Goal: Consume media (video, audio): Consume media (video, audio)

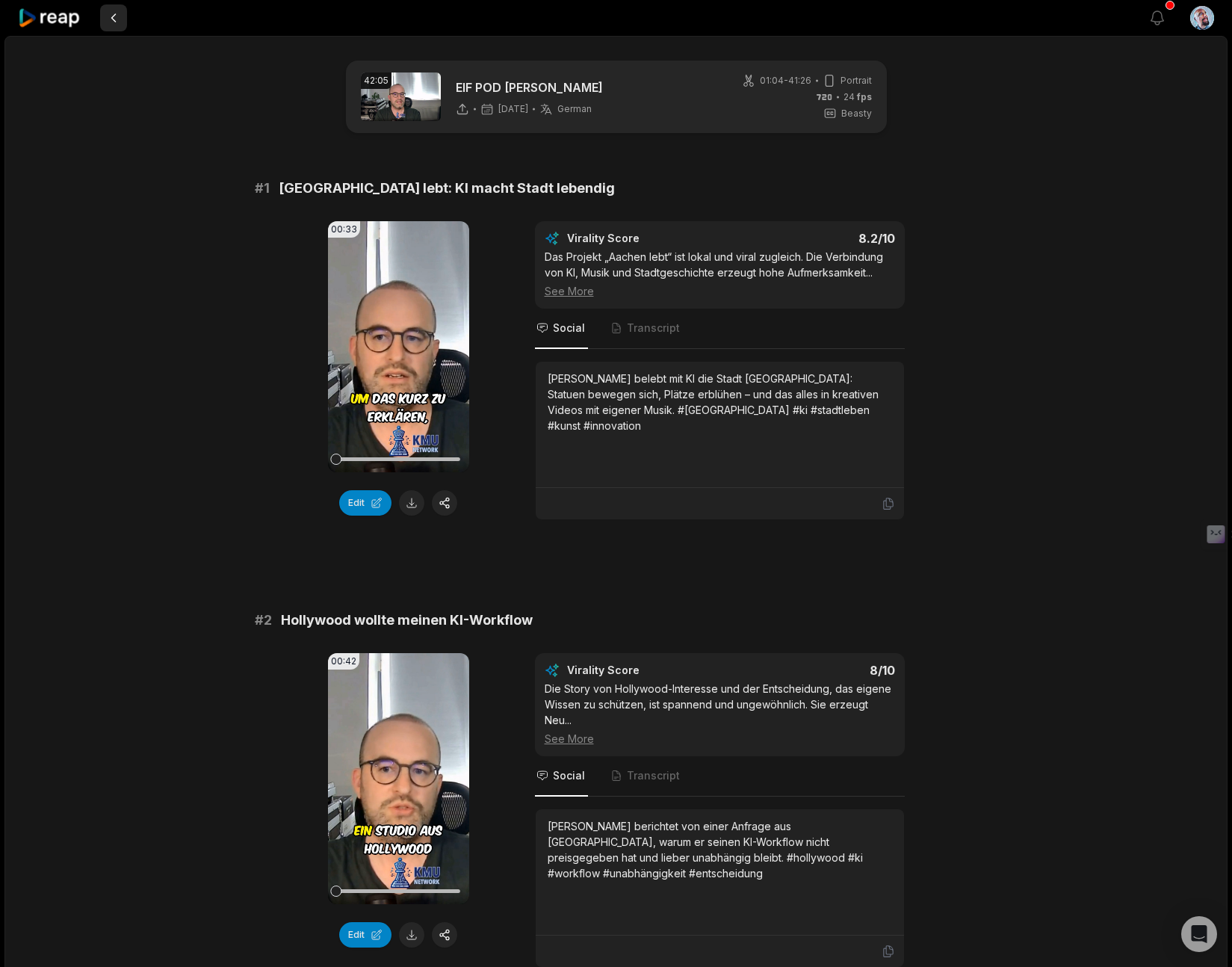
click at [114, 18] on button at bounding box center [113, 18] width 27 height 27
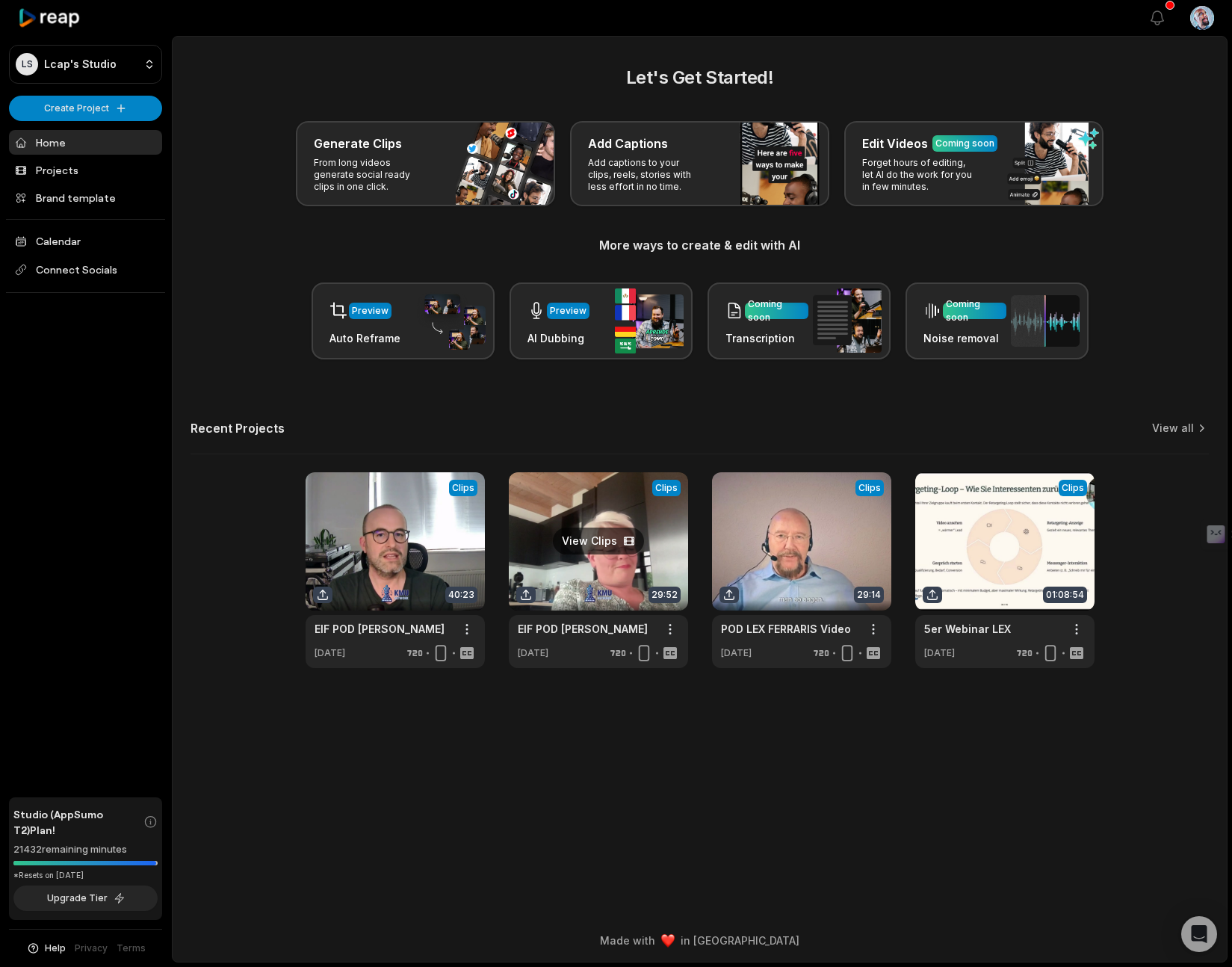
click at [615, 558] on link at bounding box center [599, 570] width 179 height 196
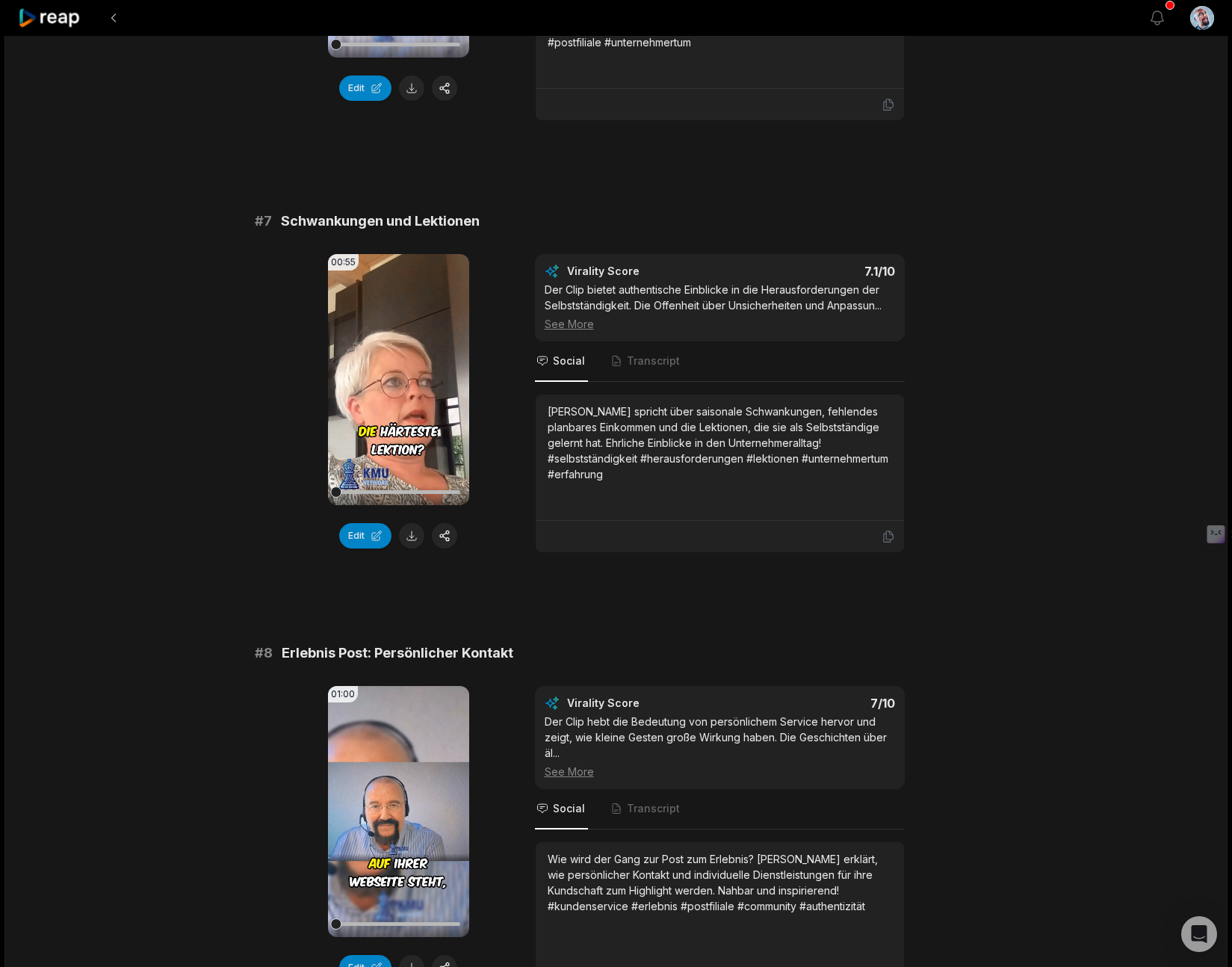
scroll to position [2610, 0]
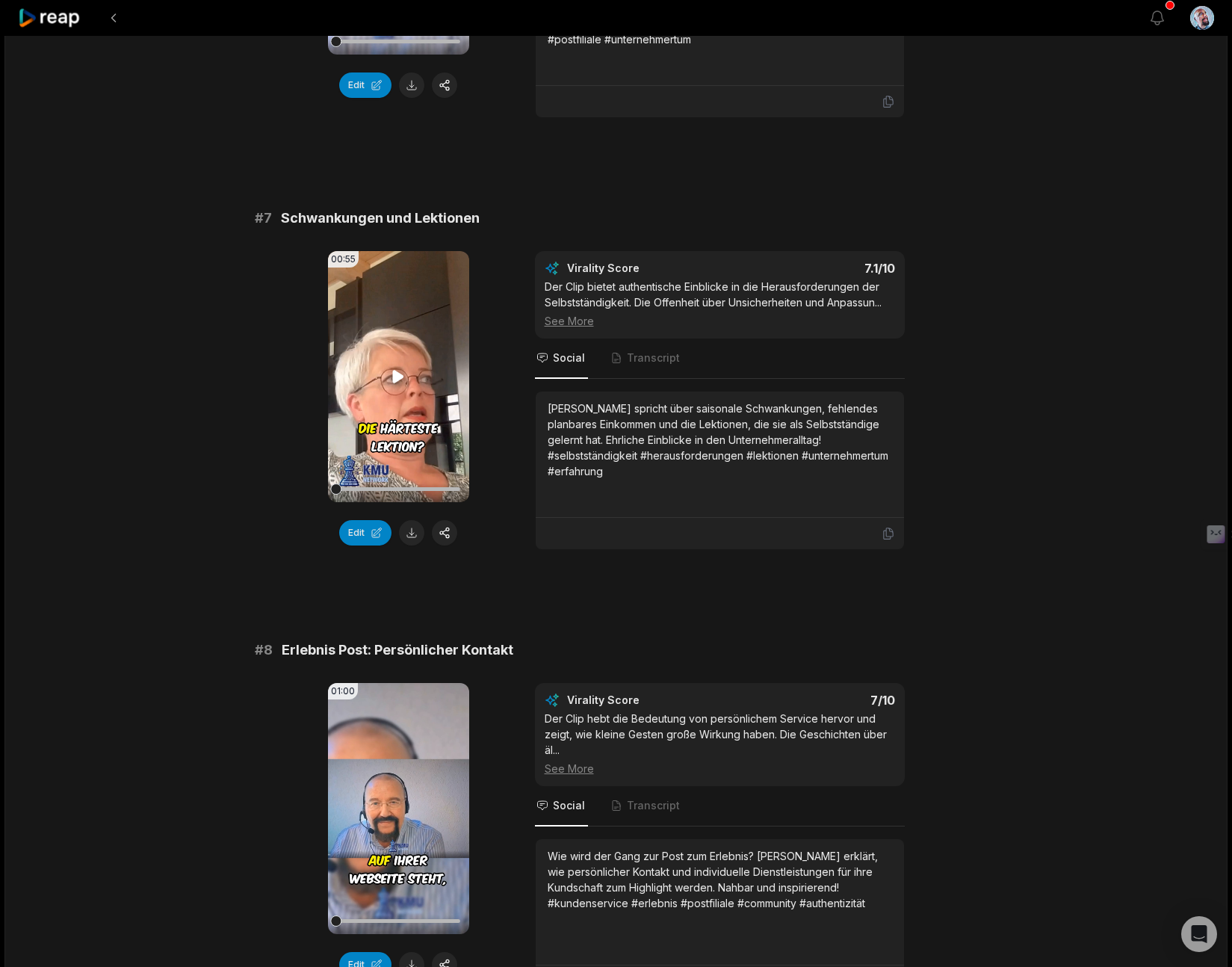
click at [398, 379] on icon at bounding box center [398, 376] width 11 height 13
click at [401, 811] on icon at bounding box center [398, 808] width 11 height 13
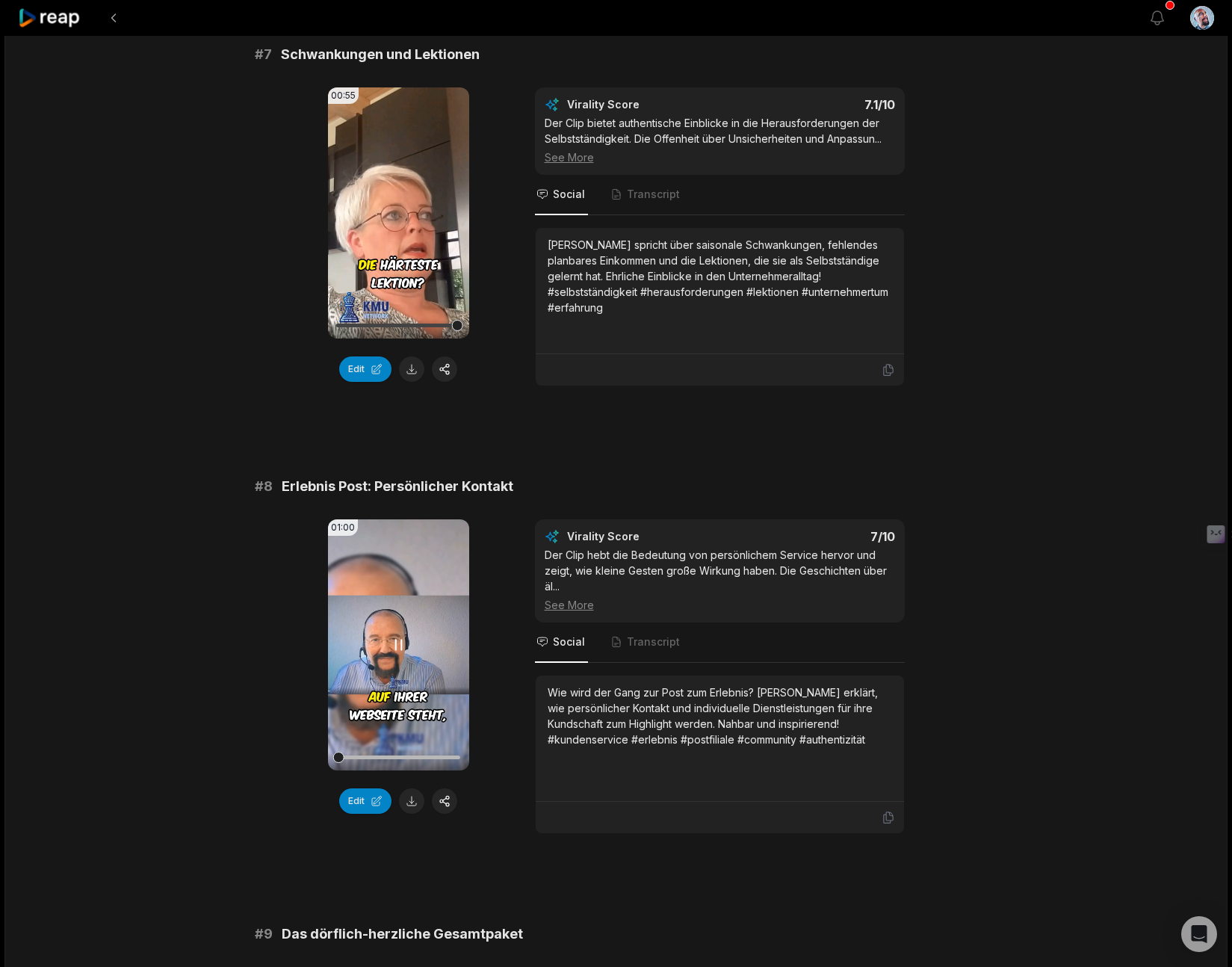
scroll to position [2775, 0]
click at [395, 642] on icon at bounding box center [399, 644] width 18 height 18
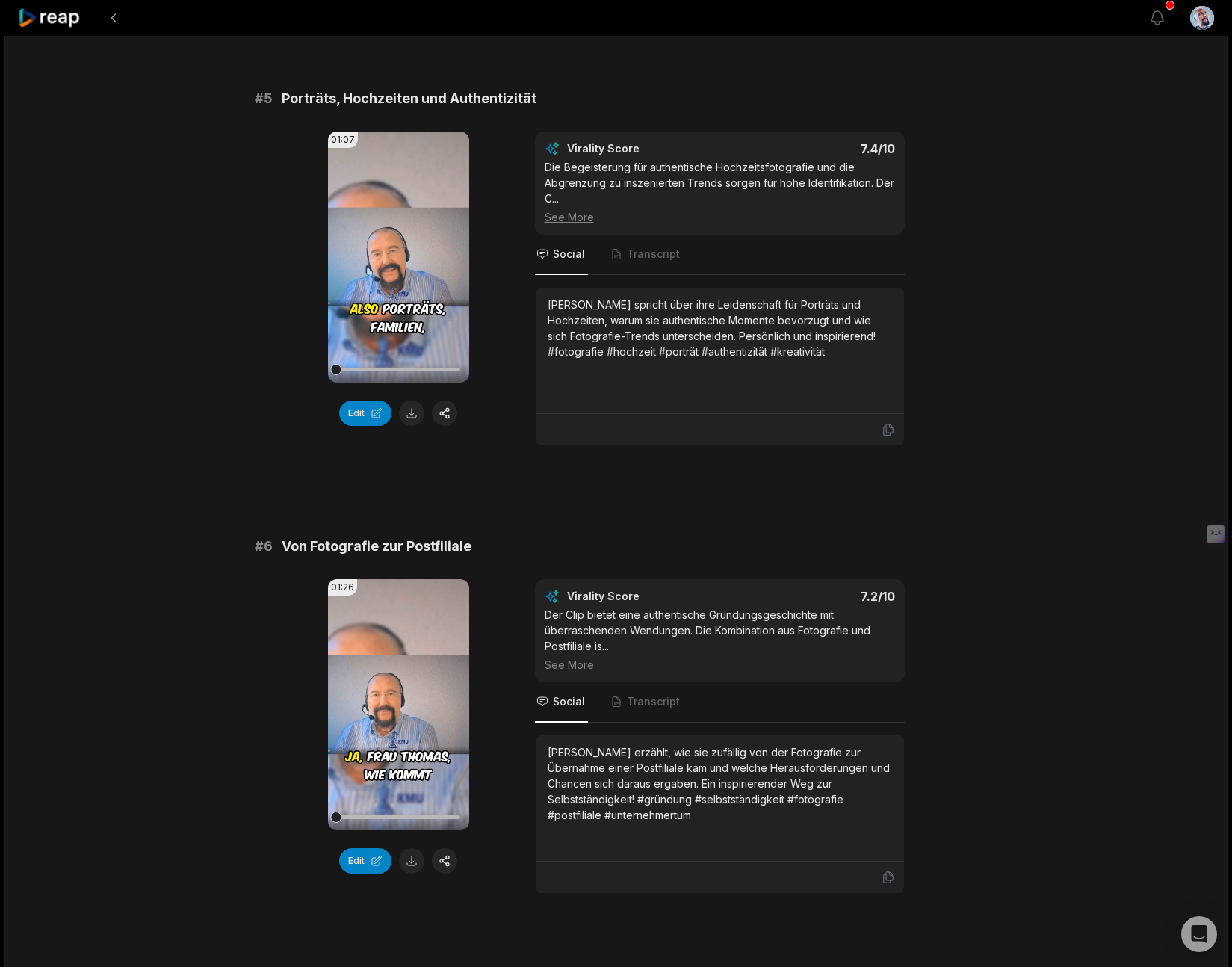
scroll to position [1819, 0]
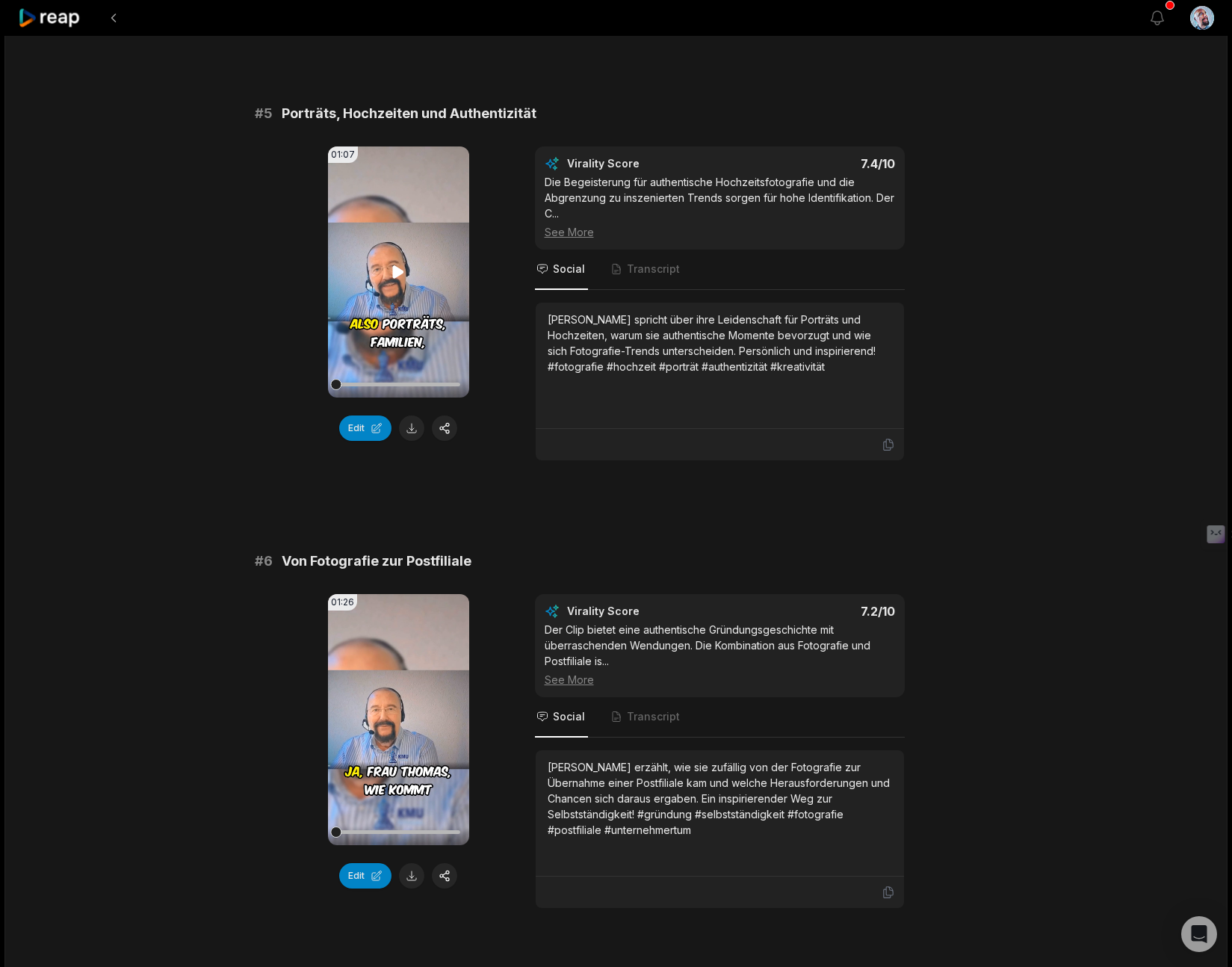
click at [399, 260] on video "Your browser does not support mp4 format." at bounding box center [399, 272] width 141 height 251
click at [388, 291] on video "Your browser does not support mp4 format." at bounding box center [399, 272] width 141 height 251
